Goal: Transaction & Acquisition: Purchase product/service

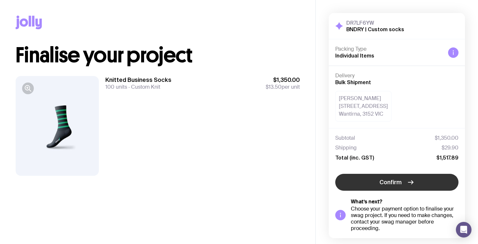
click at [391, 183] on span "Confirm" at bounding box center [390, 182] width 22 height 8
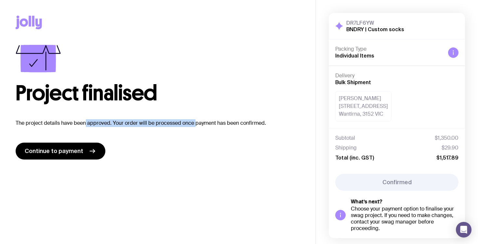
drag, startPoint x: 84, startPoint y: 123, endPoint x: 193, endPoint y: 125, distance: 109.5
click at [193, 125] on p "The project details have been approved. Your order will be processed once payme…" at bounding box center [158, 123] width 284 height 8
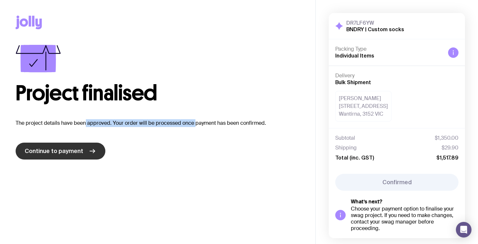
click at [58, 154] on span "Continue to payment" at bounding box center [54, 151] width 58 height 8
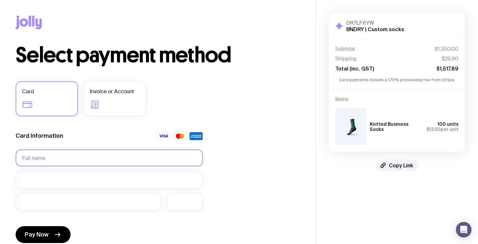
click at [71, 157] on input "text" at bounding box center [109, 157] width 187 height 17
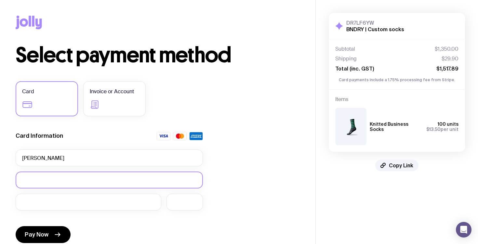
click at [45, 177] on iframe at bounding box center [109, 180] width 174 height 6
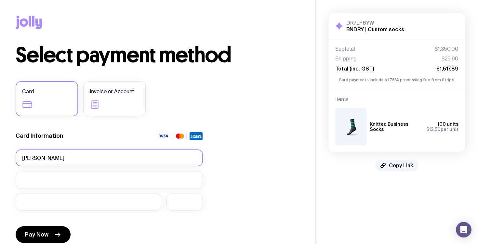
click at [114, 162] on input "[PERSON_NAME]" at bounding box center [109, 157] width 187 height 17
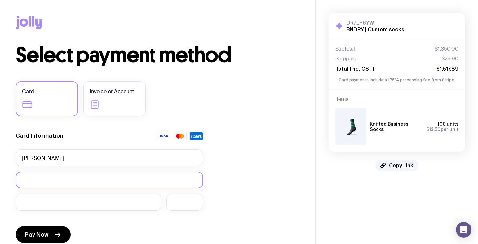
click at [68, 175] on div at bounding box center [109, 180] width 187 height 17
click at [72, 154] on input "[PERSON_NAME]" at bounding box center [109, 157] width 187 height 17
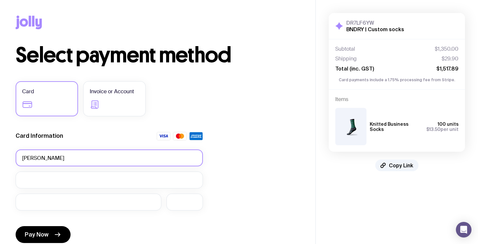
click at [72, 154] on input "[PERSON_NAME]" at bounding box center [109, 157] width 187 height 17
paste input "[PERSON_NAME]"
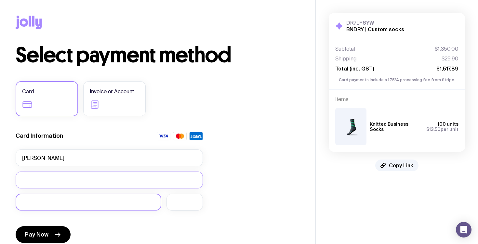
click at [71, 198] on div at bounding box center [89, 202] width 146 height 17
click at [243, 200] on div "Select payment method Card Invoice or Account Card Information [PERSON_NAME] Pa…" at bounding box center [158, 180] width 284 height 271
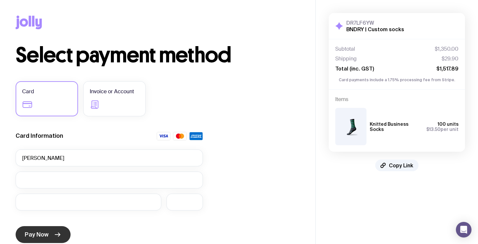
click at [48, 232] on button "Pay Now" at bounding box center [43, 234] width 55 height 17
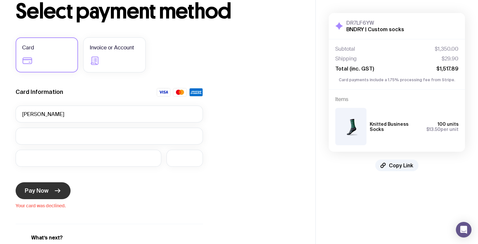
scroll to position [44, 0]
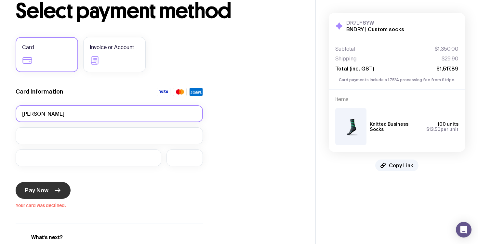
click at [83, 111] on input "[PERSON_NAME]" at bounding box center [109, 113] width 187 height 17
type input "[PERSON_NAME]"
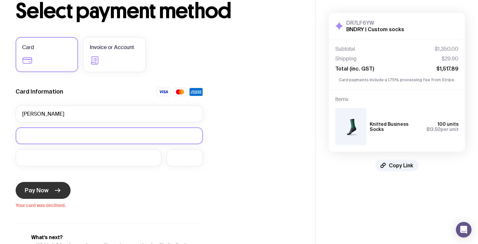
click at [74, 133] on iframe at bounding box center [109, 136] width 174 height 6
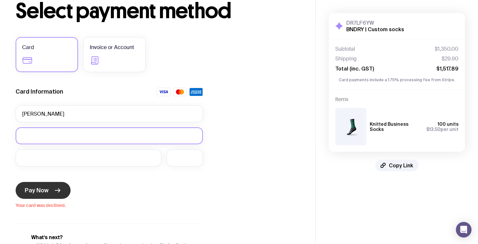
click at [74, 133] on iframe at bounding box center [109, 136] width 174 height 6
click at [44, 190] on span "Pay Now" at bounding box center [37, 191] width 24 height 8
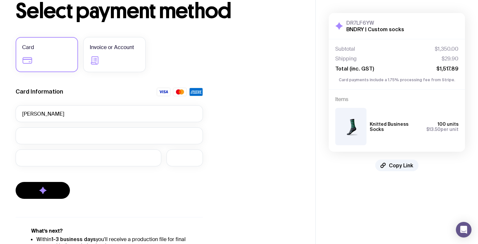
scroll to position [0, 0]
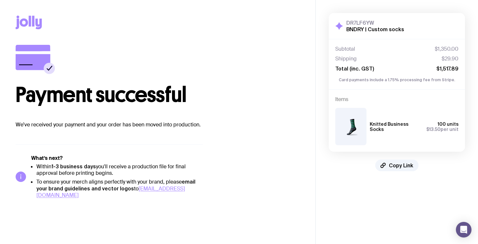
click at [138, 116] on div "Payment successful We’ve received your payment and your order has been moved in…" at bounding box center [158, 87] width 284 height 84
click at [389, 165] on span "Copy Link" at bounding box center [401, 165] width 24 height 6
